Goal: Task Accomplishment & Management: Complete application form

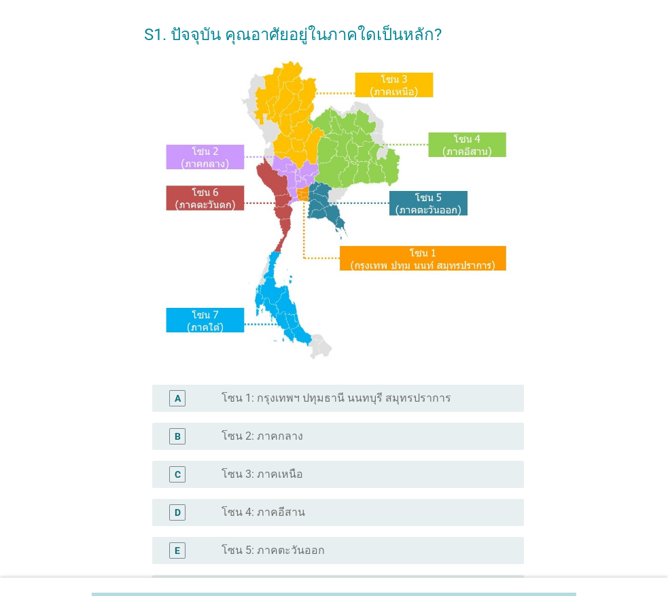
scroll to position [187, 0]
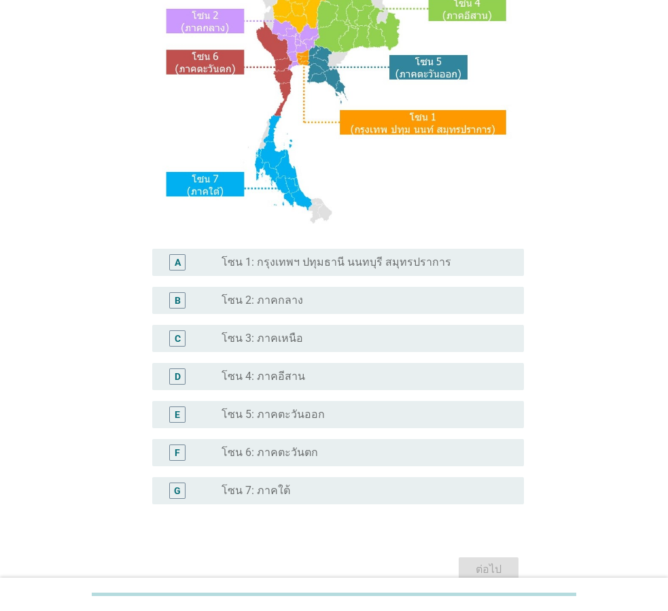
click at [347, 260] on label "โซน 1: กรุงเทพฯ ปทุมธานี นนทบุรี สมุทรปราการ" at bounding box center [336, 262] width 230 height 14
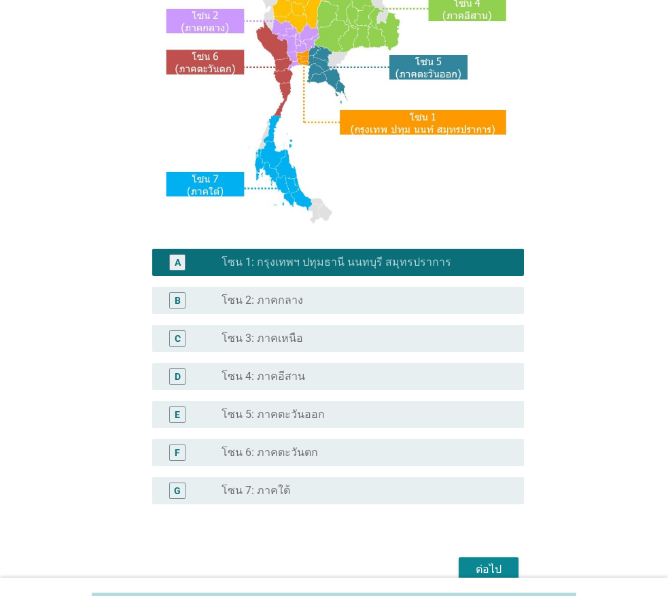
click at [483, 567] on div "ต่อไป" at bounding box center [488, 569] width 38 height 16
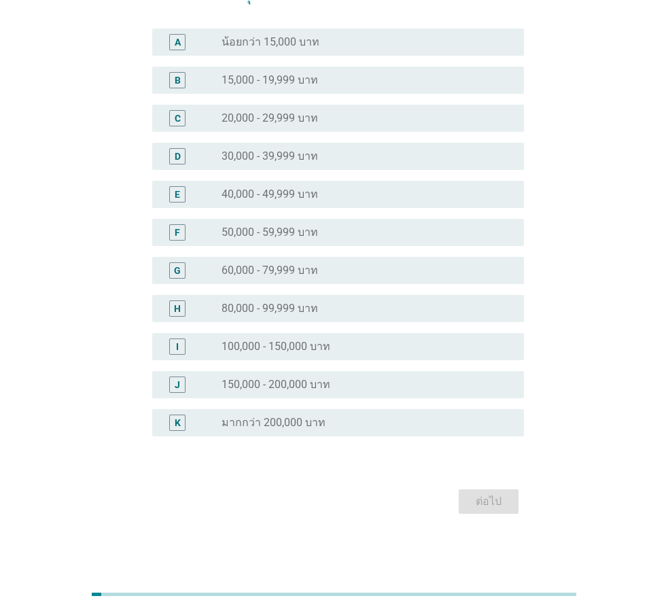
scroll to position [0, 0]
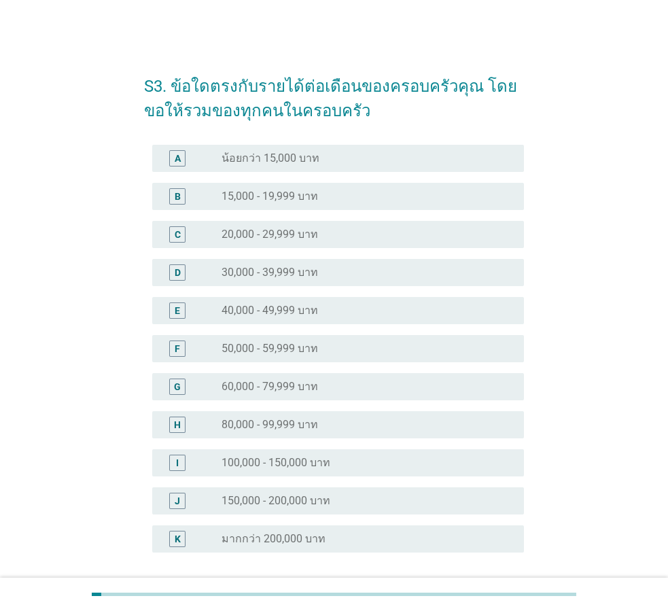
click at [280, 313] on label "40,000 - 49,999 บาท" at bounding box center [269, 311] width 96 height 14
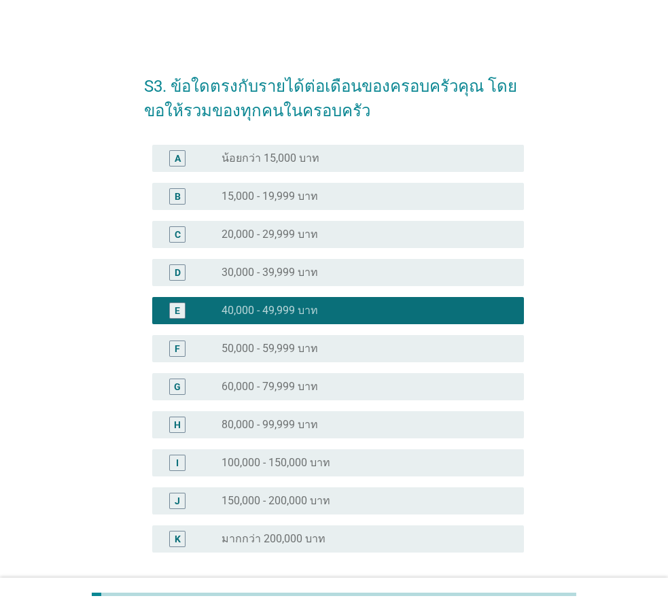
click at [275, 343] on label "50,000 - 59,999 บาท" at bounding box center [269, 349] width 96 height 14
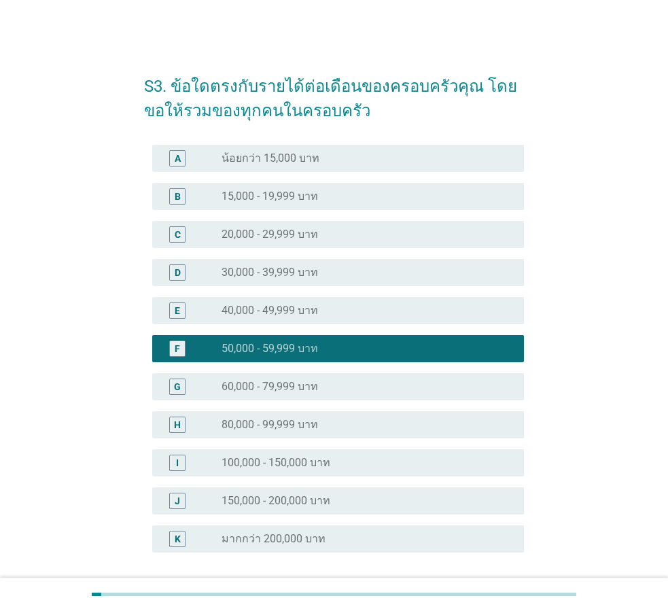
scroll to position [116, 0]
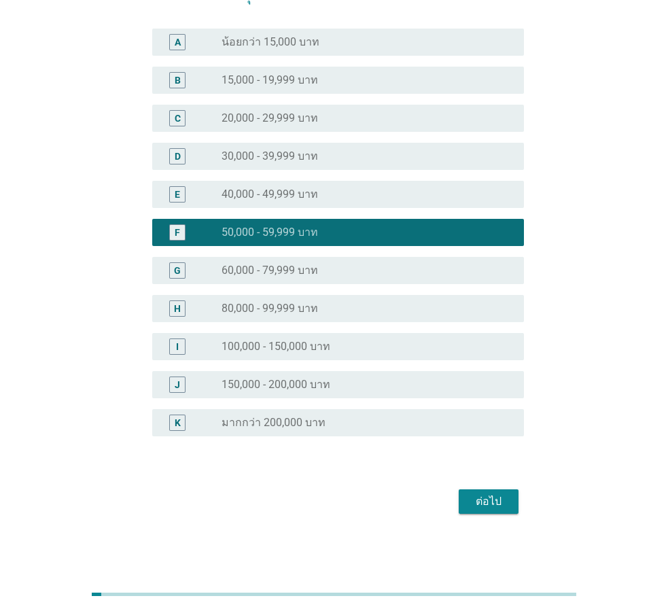
click at [507, 498] on div "ต่อไป" at bounding box center [488, 501] width 38 height 16
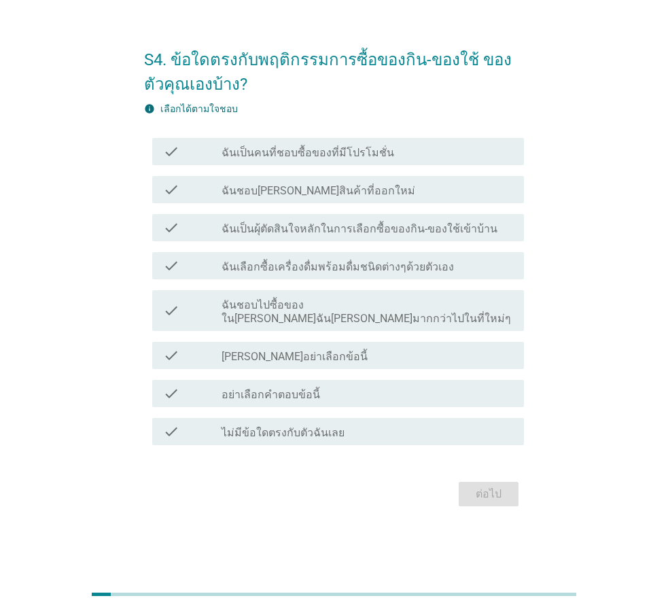
scroll to position [0, 0]
